Goal: Task Accomplishment & Management: Manage account settings

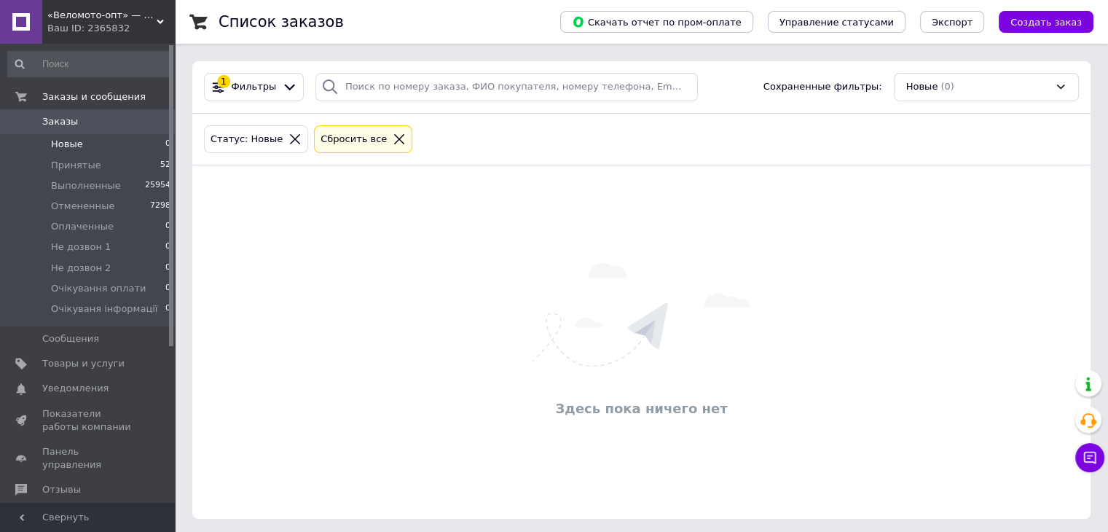
click at [66, 149] on span "Новые" at bounding box center [67, 144] width 32 height 13
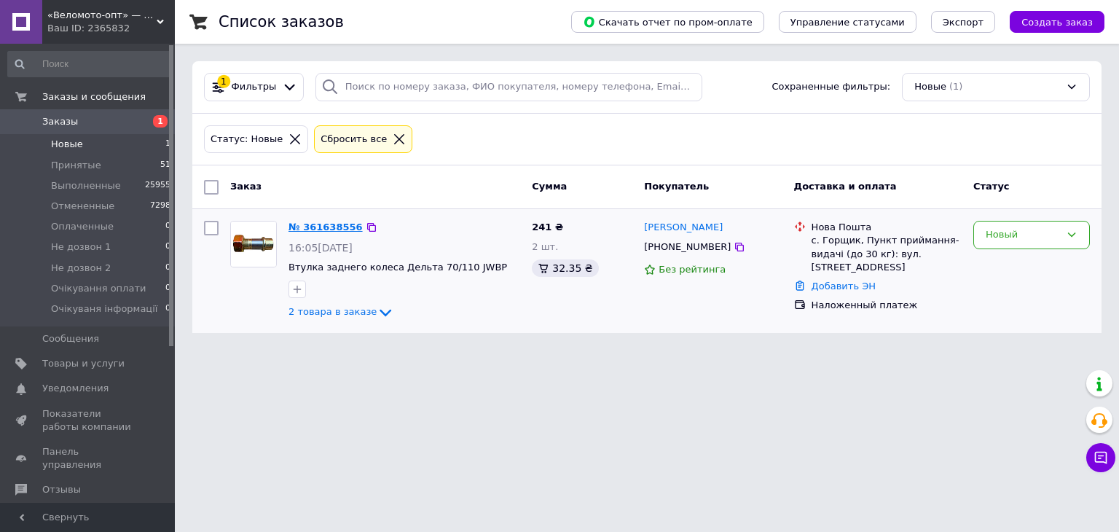
click at [340, 227] on link "№ 361638556" at bounding box center [326, 227] width 74 height 11
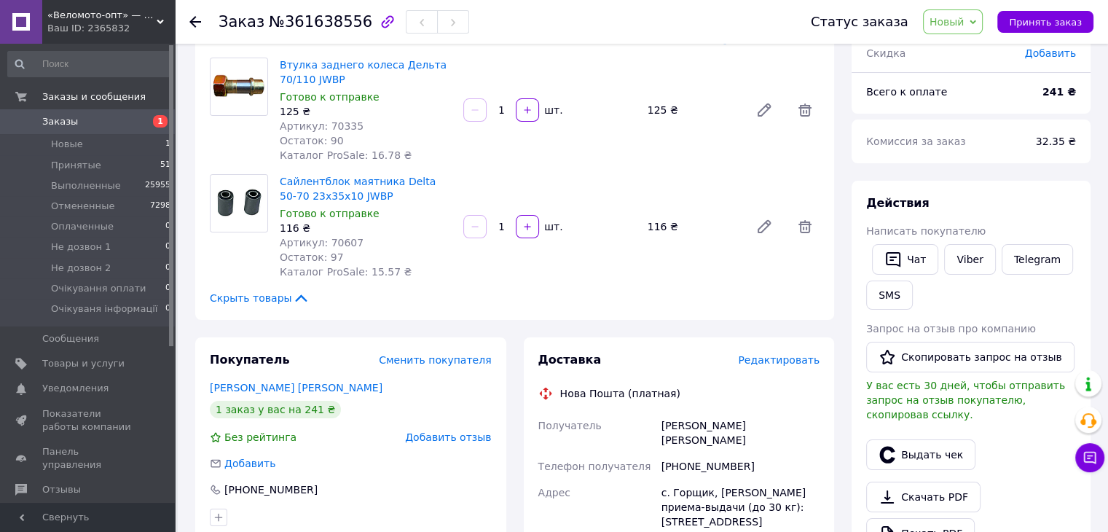
scroll to position [219, 0]
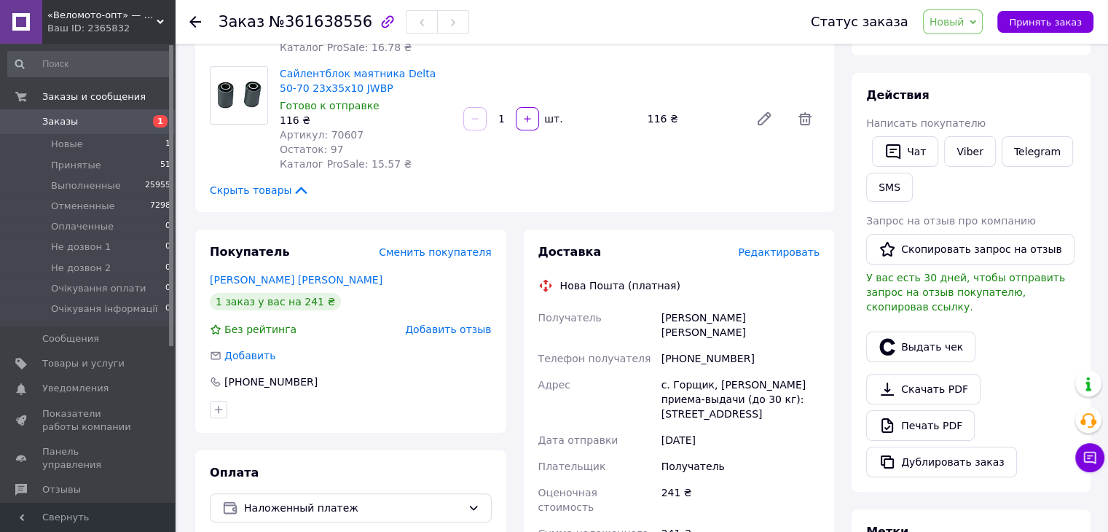
click at [698, 354] on div "+380973352318" at bounding box center [741, 358] width 164 height 26
copy div "380973352318"
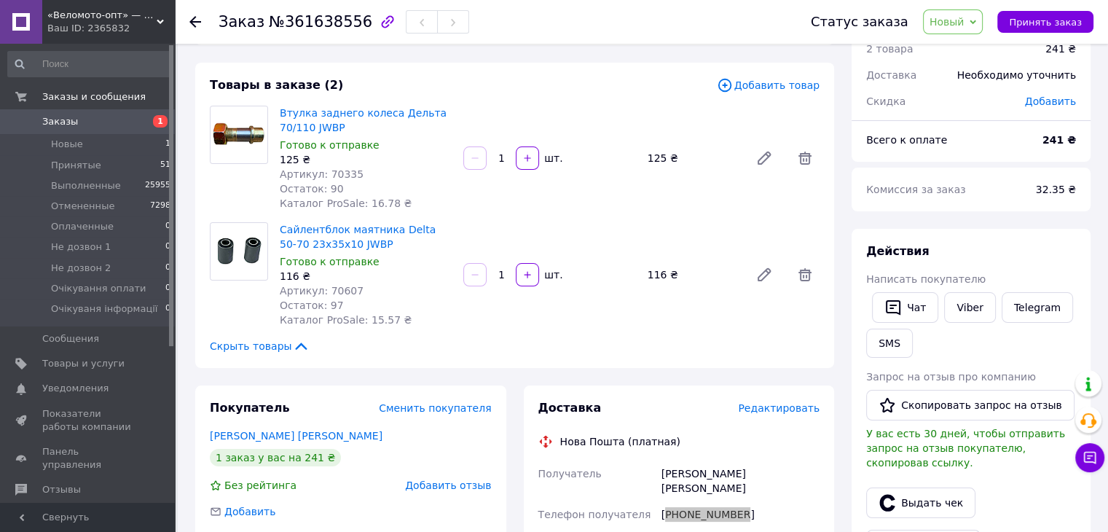
scroll to position [146, 0]
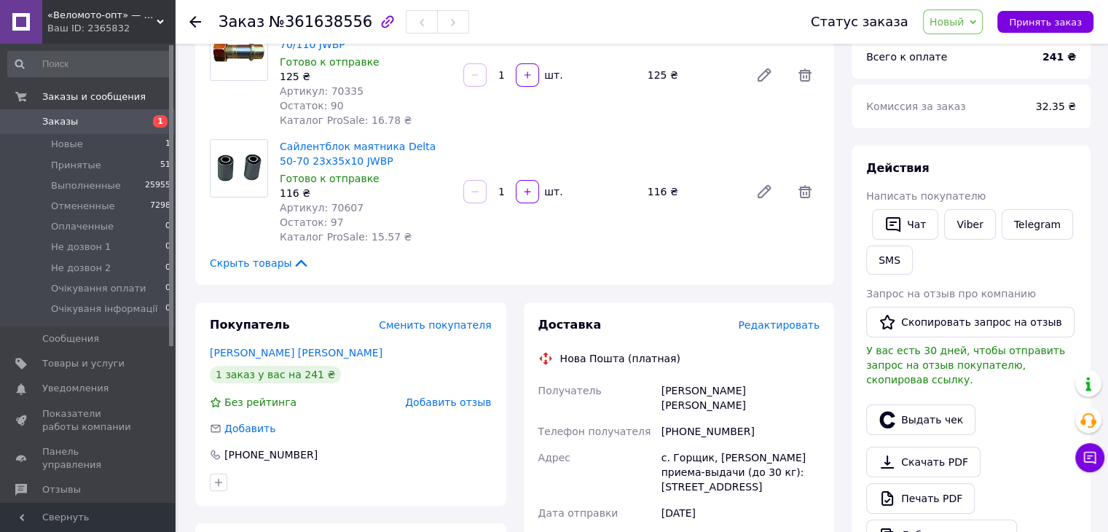
click at [318, 30] on span "№361638556" at bounding box center [320, 21] width 103 height 17
copy span "361638556"
click at [710, 424] on div "+380973352318" at bounding box center [741, 431] width 164 height 26
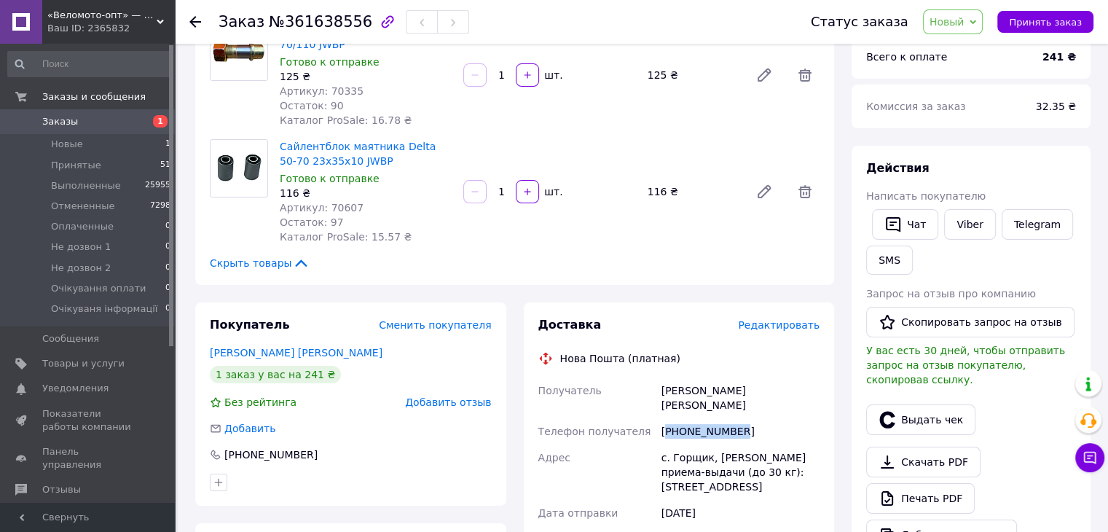
copy div "380973352318"
drag, startPoint x: 654, startPoint y: 383, endPoint x: 794, endPoint y: 380, distance: 140.7
copy div "Получатель Илинський Анатолий"
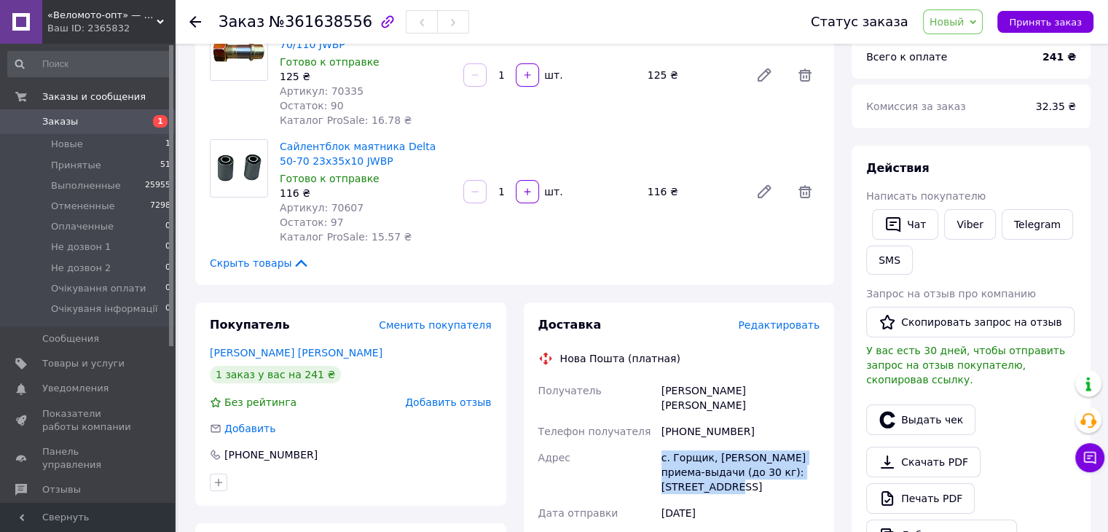
drag, startPoint x: 748, startPoint y: 452, endPoint x: 815, endPoint y: 463, distance: 67.8
click at [815, 463] on div "с. Горщик, Пункт приема-выдачи (до 30 кг): ул. Привокзальная, 37" at bounding box center [741, 471] width 164 height 55
copy div "с. Горщик, Пункт приема-выдачи (до 30 кг): ул. Привокзальная, 37"
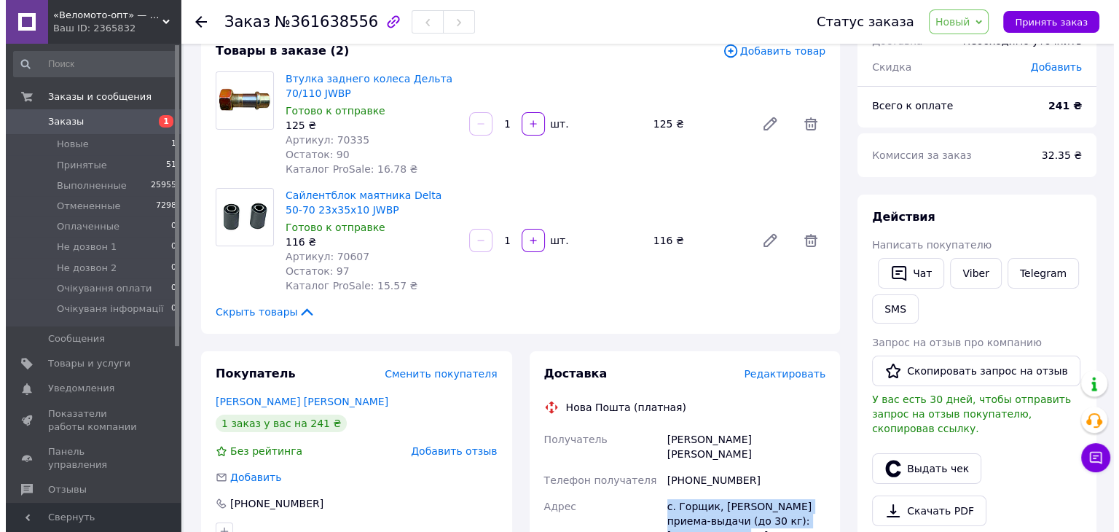
scroll to position [73, 0]
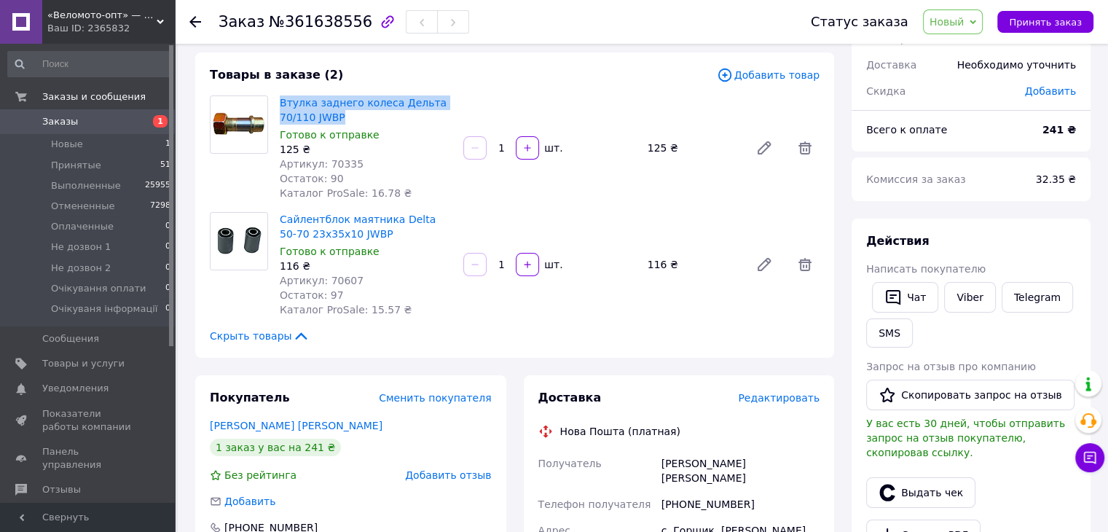
drag, startPoint x: 275, startPoint y: 99, endPoint x: 404, endPoint y: 118, distance: 129.6
click at [404, 118] on div "Втулка заднего колеса Дельта 70/110 JWBP Готово к отправке 125 ₴ Артикул: 70335…" at bounding box center [366, 148] width 184 height 111
copy link "Втулка заднего колеса Дельта 70/110 JWBP"
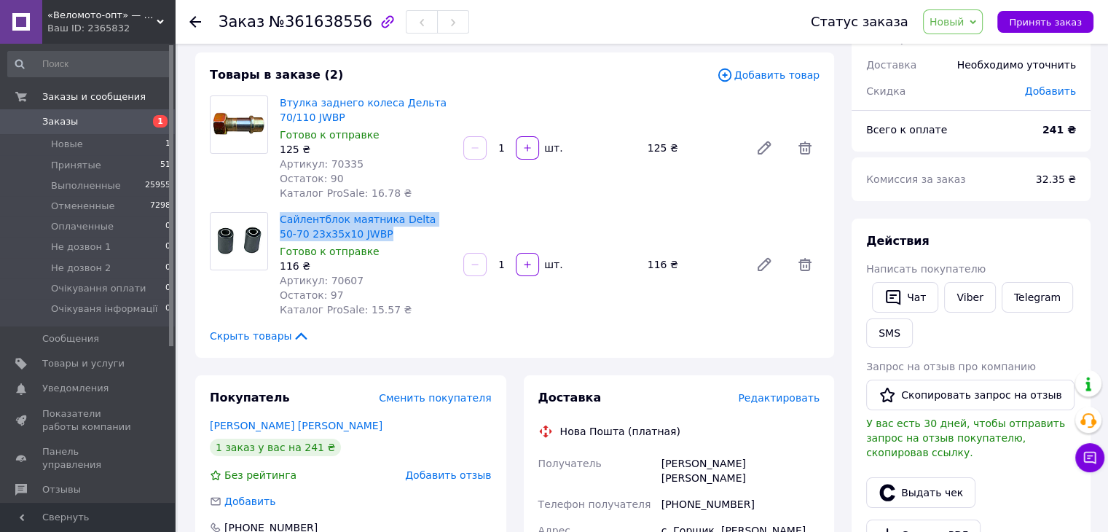
drag, startPoint x: 275, startPoint y: 213, endPoint x: 392, endPoint y: 230, distance: 117.9
click at [392, 230] on div "Сайлентблок маятника Delta 50-70 23х35х10 JWBP Готово к отправке 116 ₴ Артикул:…" at bounding box center [366, 264] width 184 height 111
copy link "Сайлентблок маятника Delta 50-70 23х35х10 JWBP"
click at [775, 396] on span "Редактировать" at bounding box center [779, 398] width 82 height 12
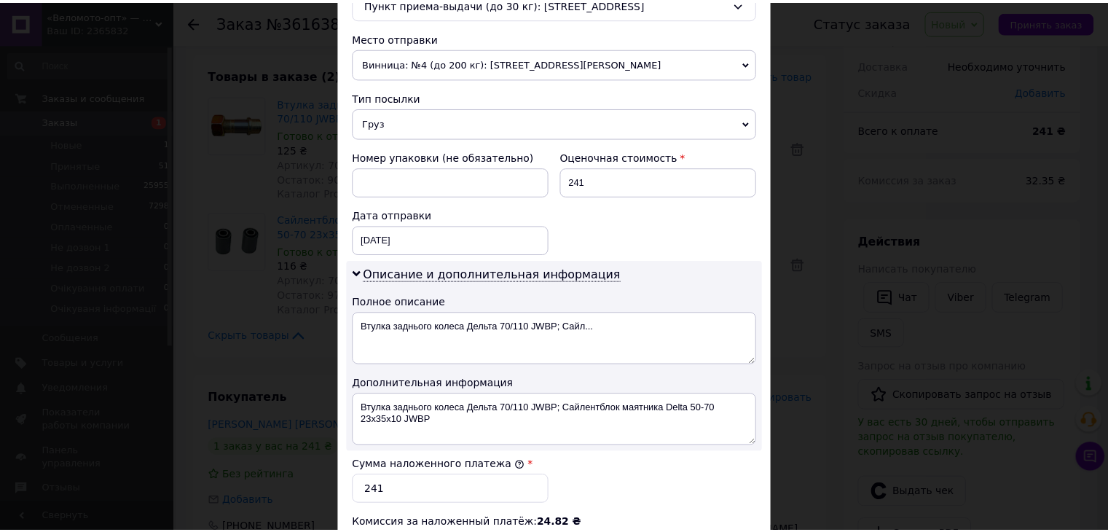
scroll to position [738, 0]
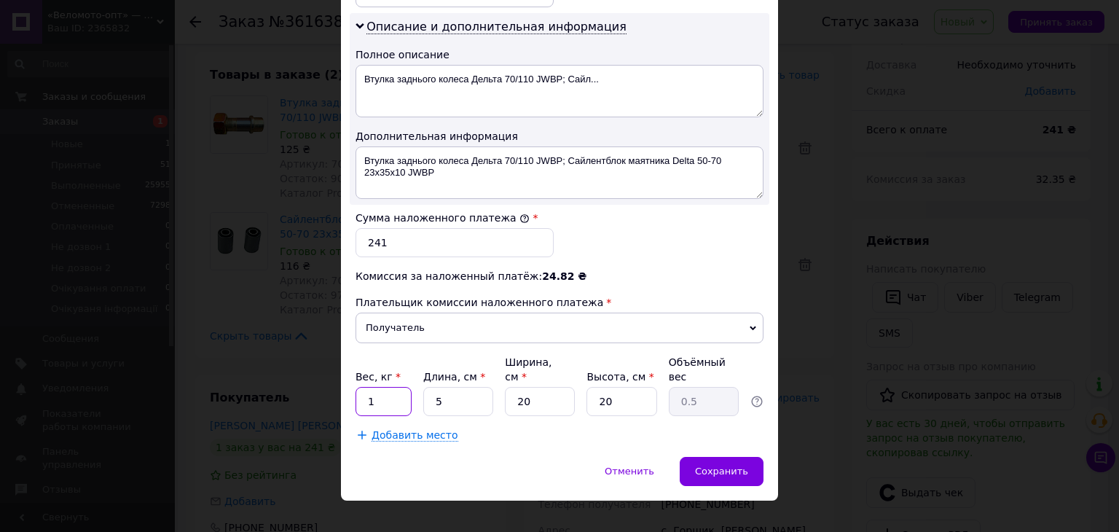
click at [396, 387] on input "1" at bounding box center [384, 401] width 56 height 29
type input "0.5"
click at [707, 466] on span "Сохранить" at bounding box center [721, 471] width 53 height 11
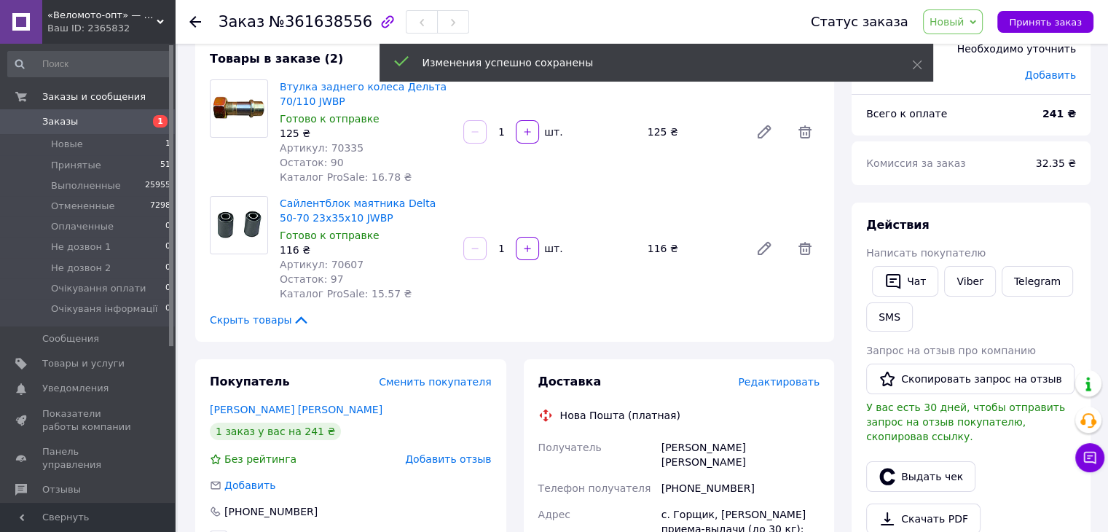
scroll to position [437, 0]
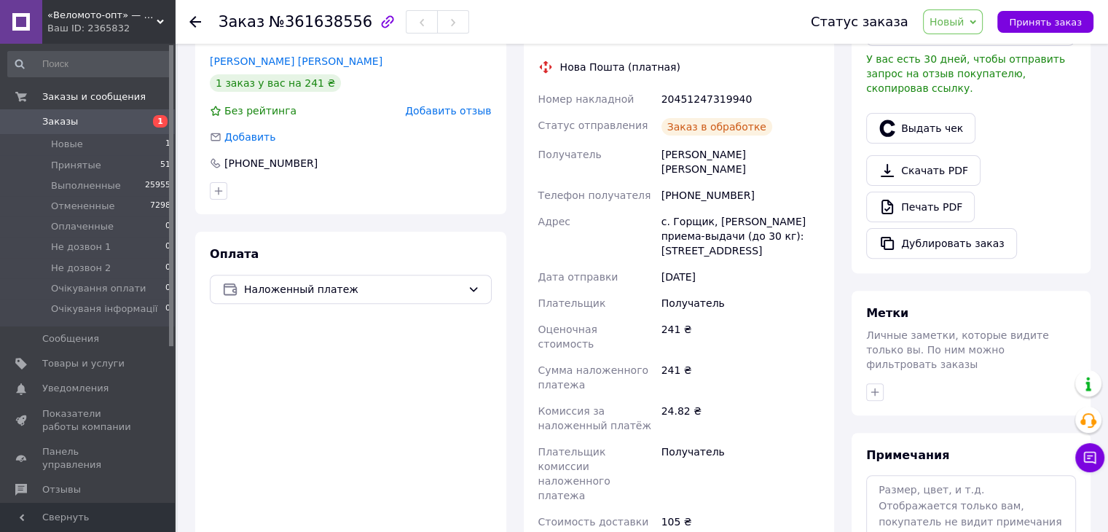
click at [714, 97] on div "20451247319940" at bounding box center [741, 99] width 164 height 26
copy div "20451247319940"
click at [1061, 28] on span "Принять заказ" at bounding box center [1045, 22] width 73 height 11
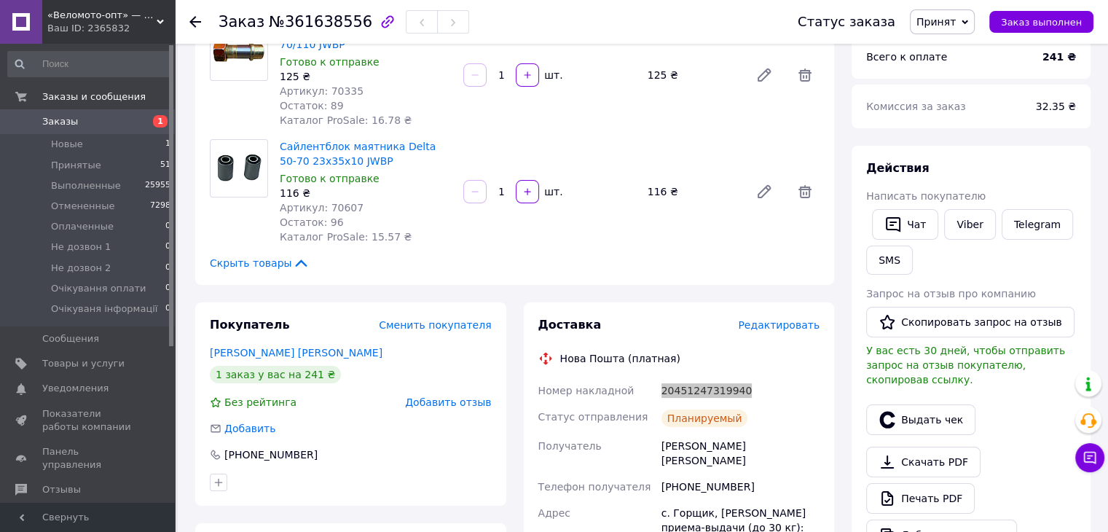
scroll to position [73, 0]
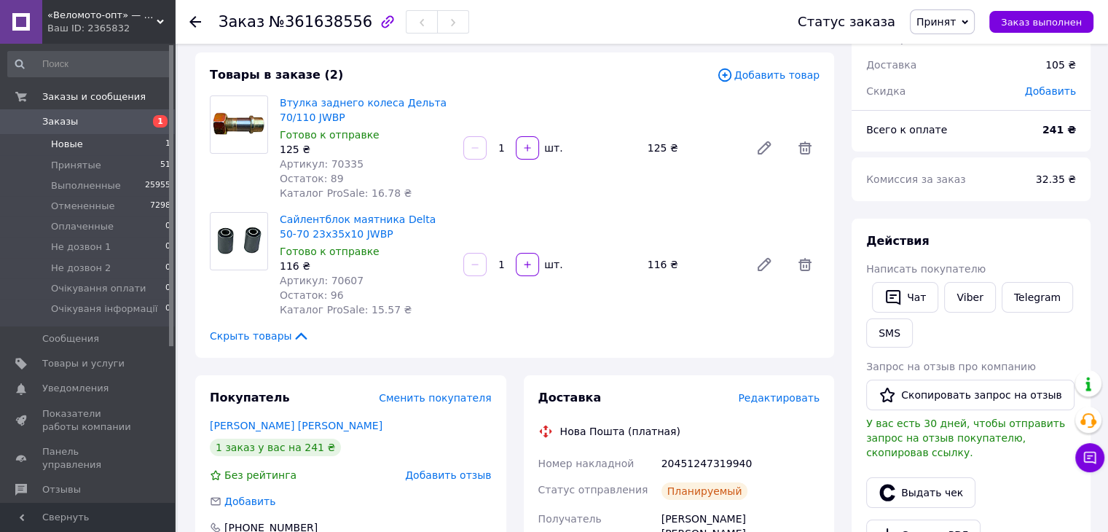
click at [93, 140] on li "Новые 1" at bounding box center [89, 144] width 179 height 20
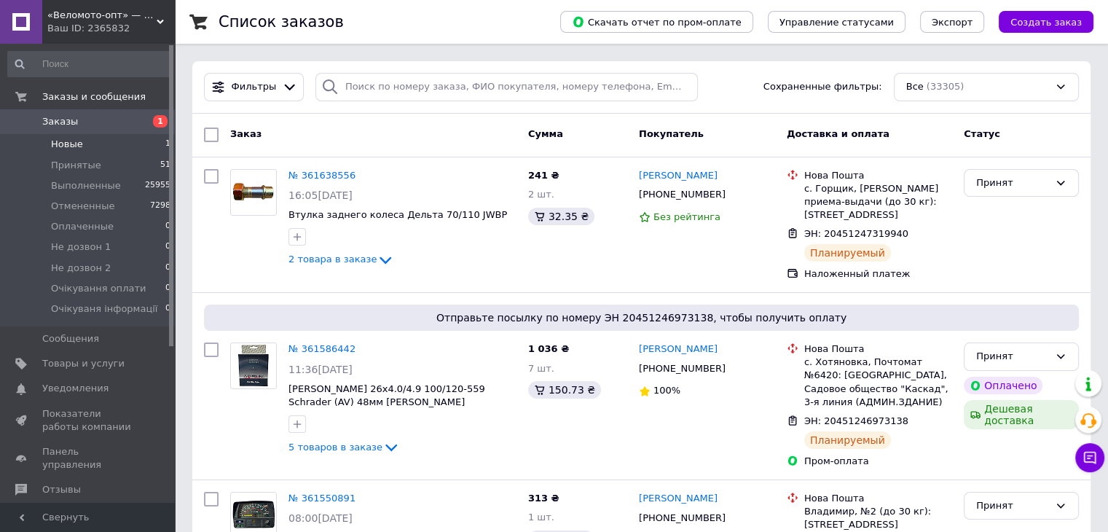
click at [111, 149] on li "Новые 1" at bounding box center [89, 144] width 179 height 20
